Goal: Find specific page/section: Find specific page/section

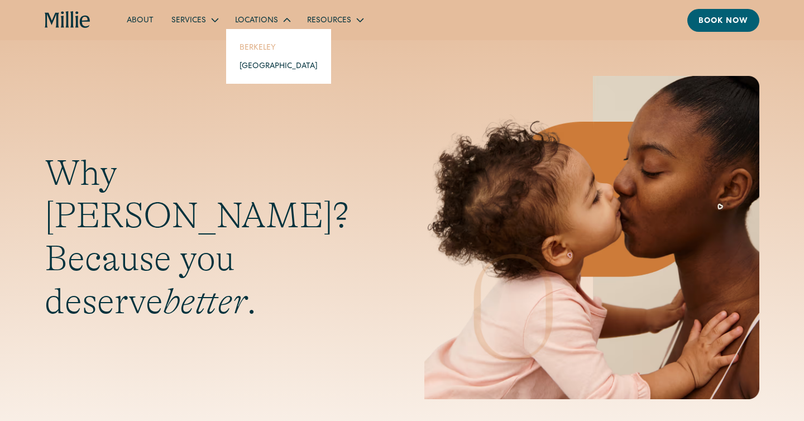
click at [256, 46] on link "Berkeley" at bounding box center [278, 47] width 96 height 18
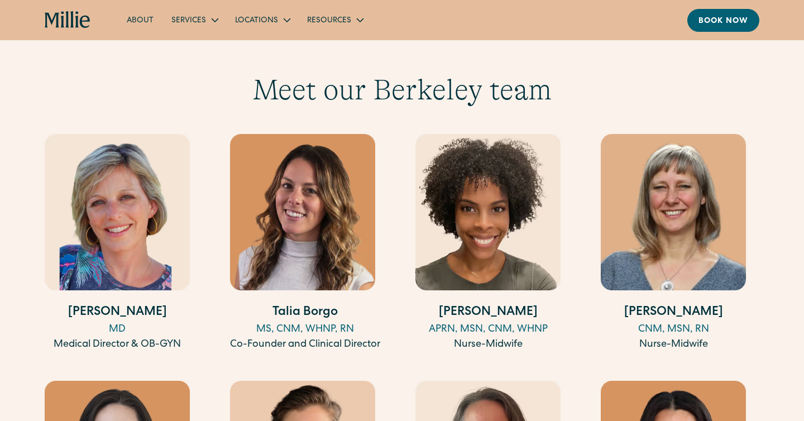
scroll to position [1078, 0]
